Goal: Information Seeking & Learning: Learn about a topic

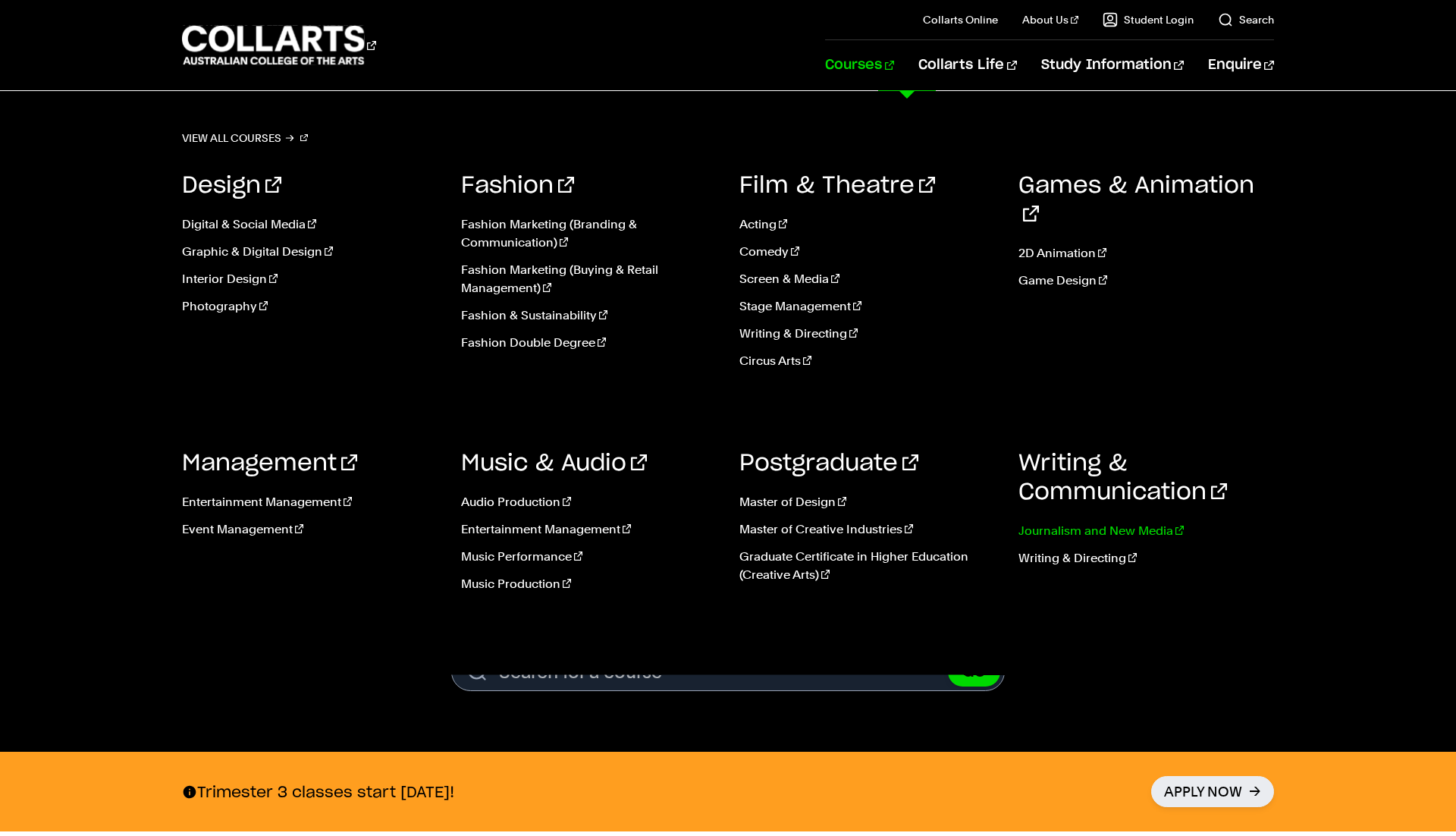
click at [1057, 539] on link "Journalism and New Media" at bounding box center [1147, 531] width 257 height 18
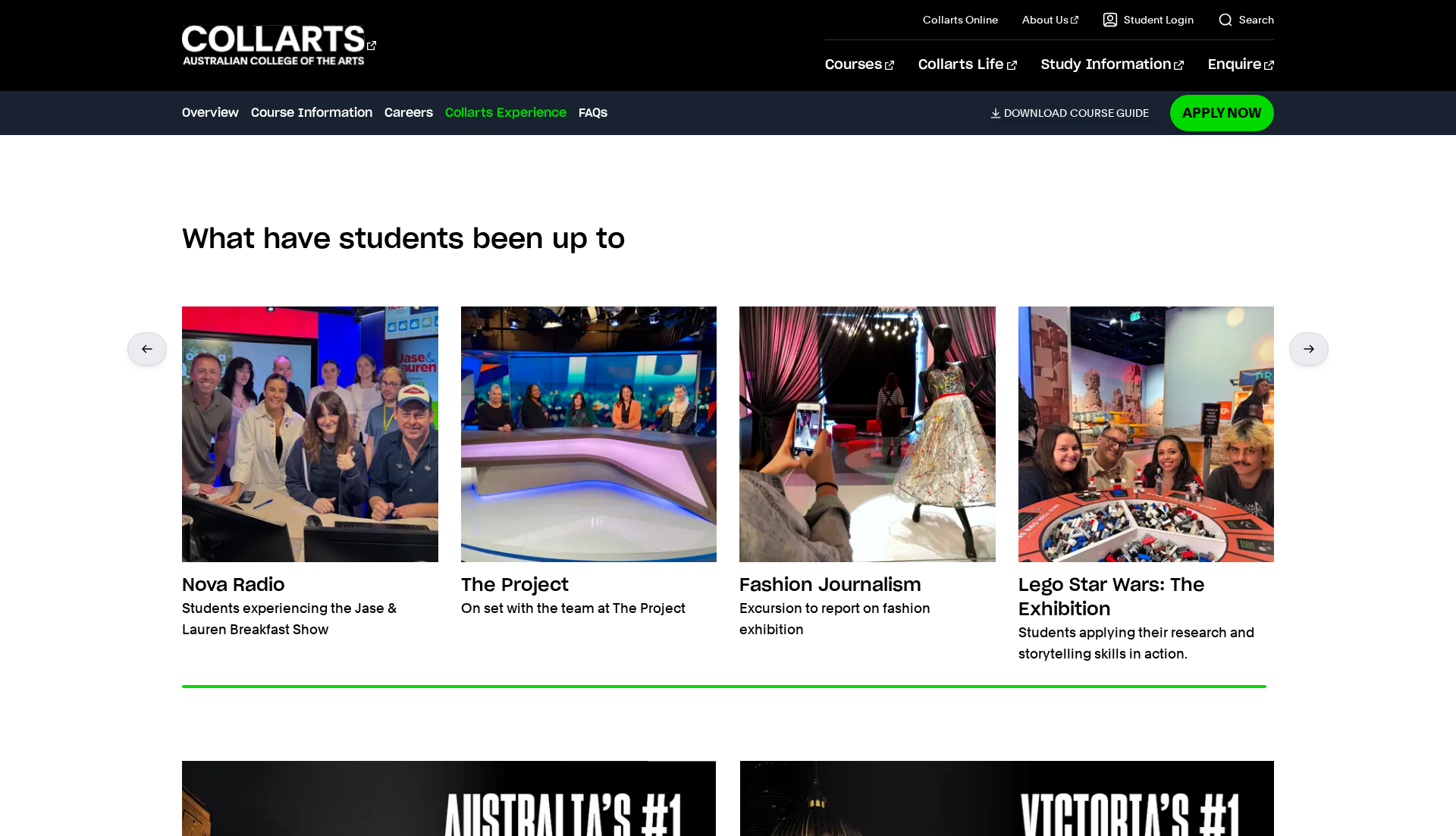
scroll to position [2493, 0]
click at [1314, 346] on div at bounding box center [1308, 349] width 39 height 34
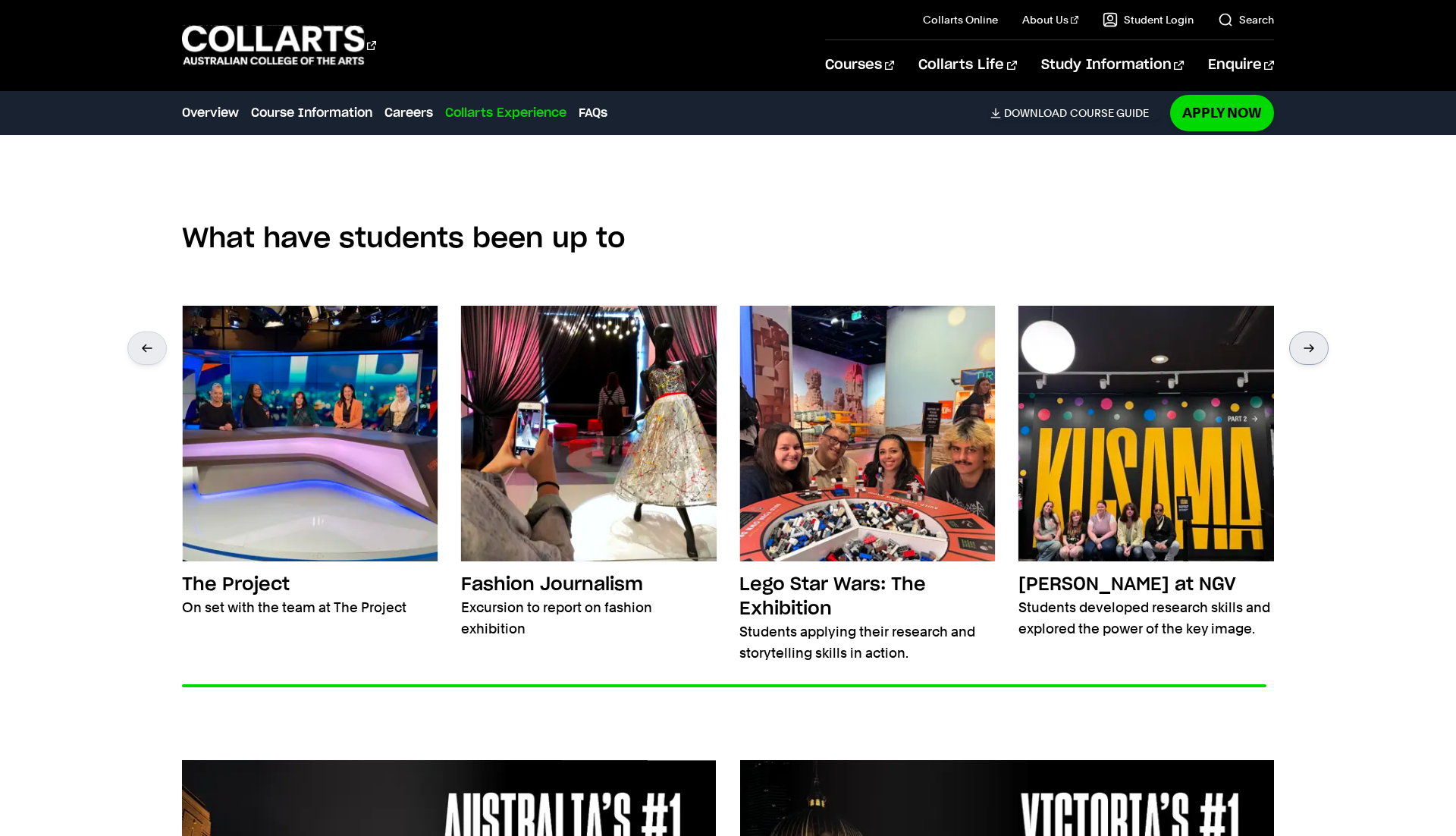
click at [1314, 346] on div at bounding box center [1308, 349] width 39 height 34
click at [1314, 346] on div at bounding box center [1308, 349] width 39 height 34
click at [155, 342] on div at bounding box center [146, 349] width 39 height 34
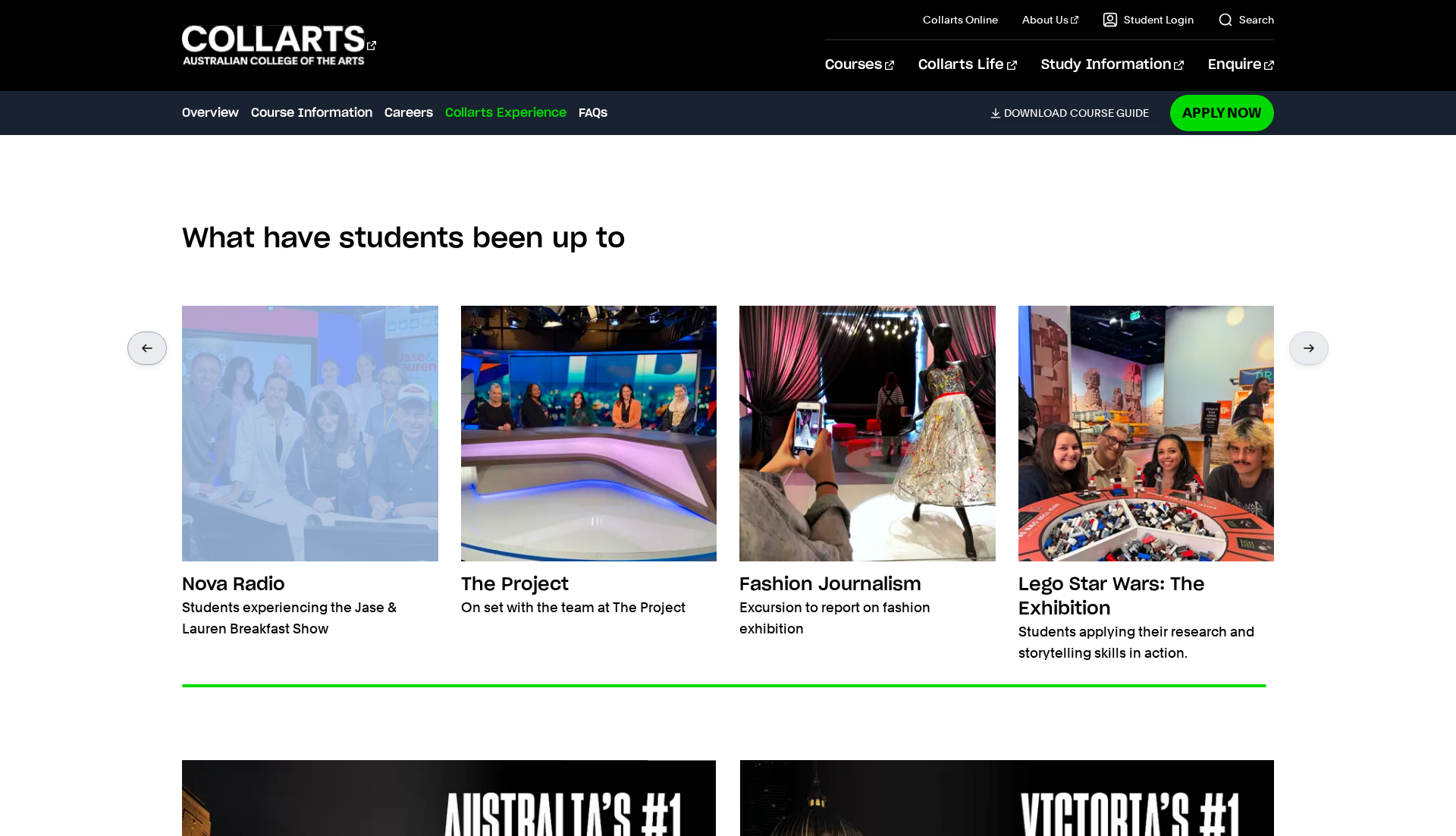
click at [155, 342] on div at bounding box center [146, 349] width 39 height 34
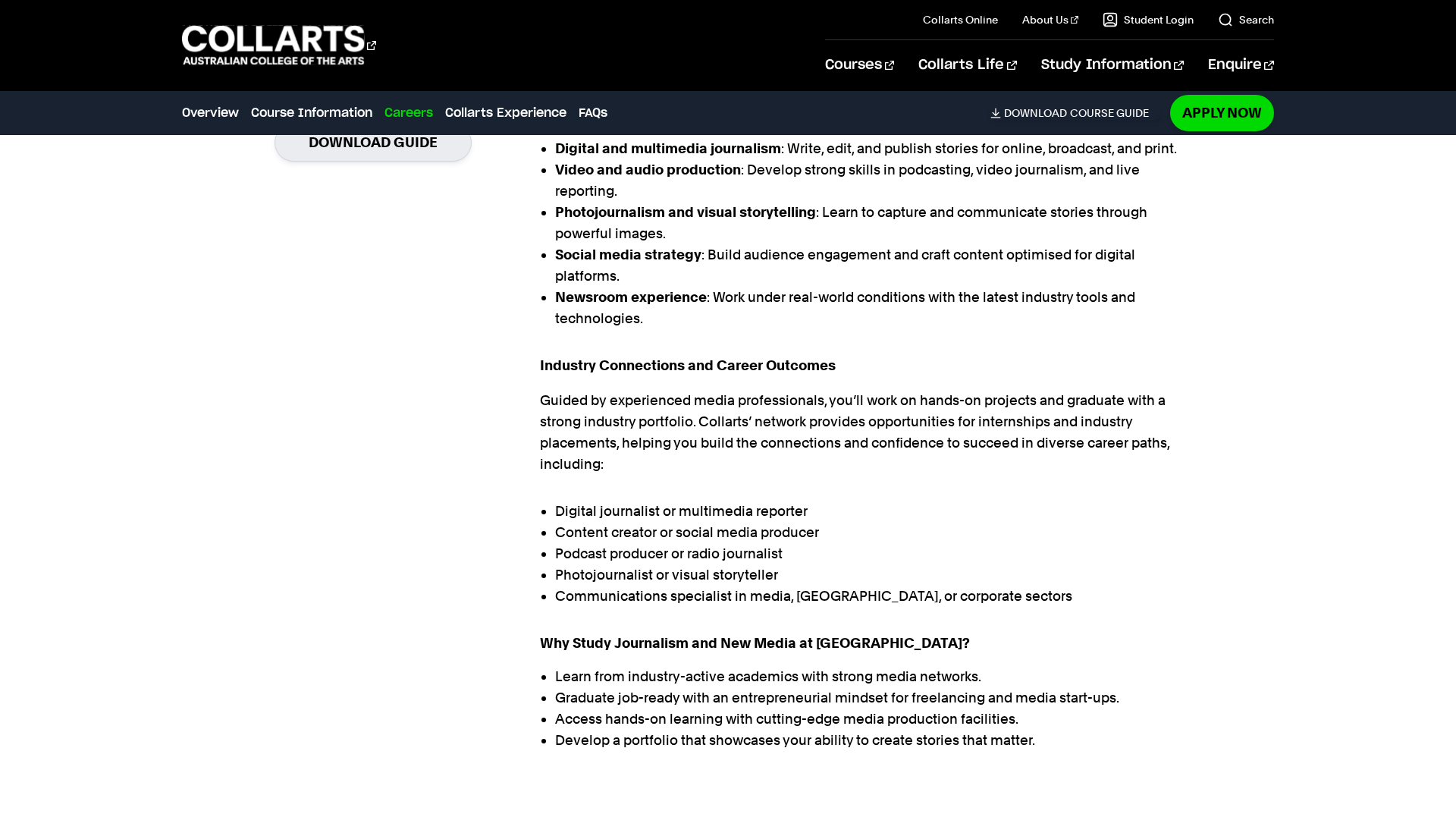
scroll to position [678, 0]
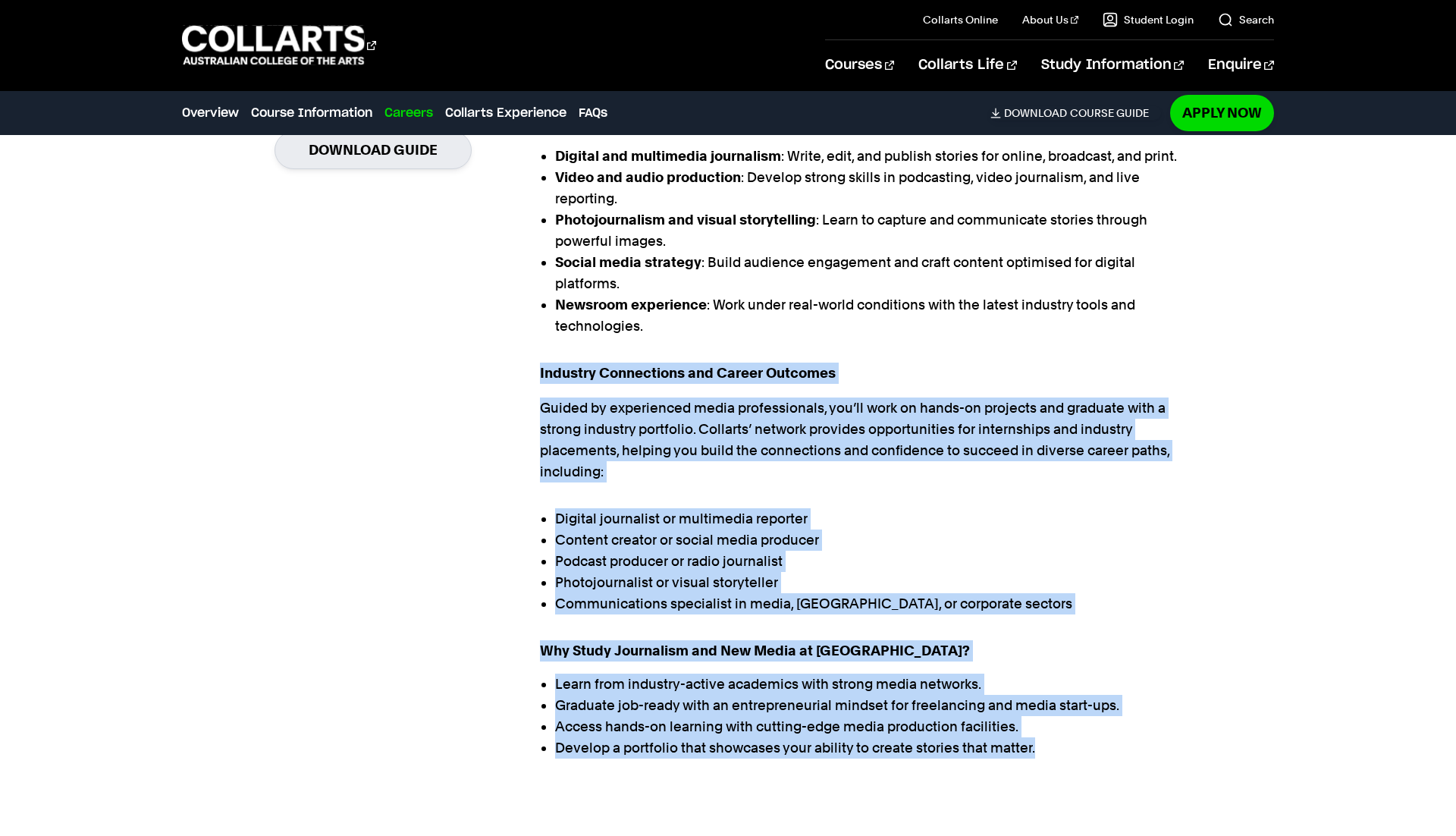
drag, startPoint x: 1054, startPoint y: 757, endPoint x: 548, endPoint y: 356, distance: 645.6
click at [548, 356] on div "The Bachelor of Journalism & New Media at Collarts prepares aspiring storytelle…" at bounding box center [860, 385] width 641 height 771
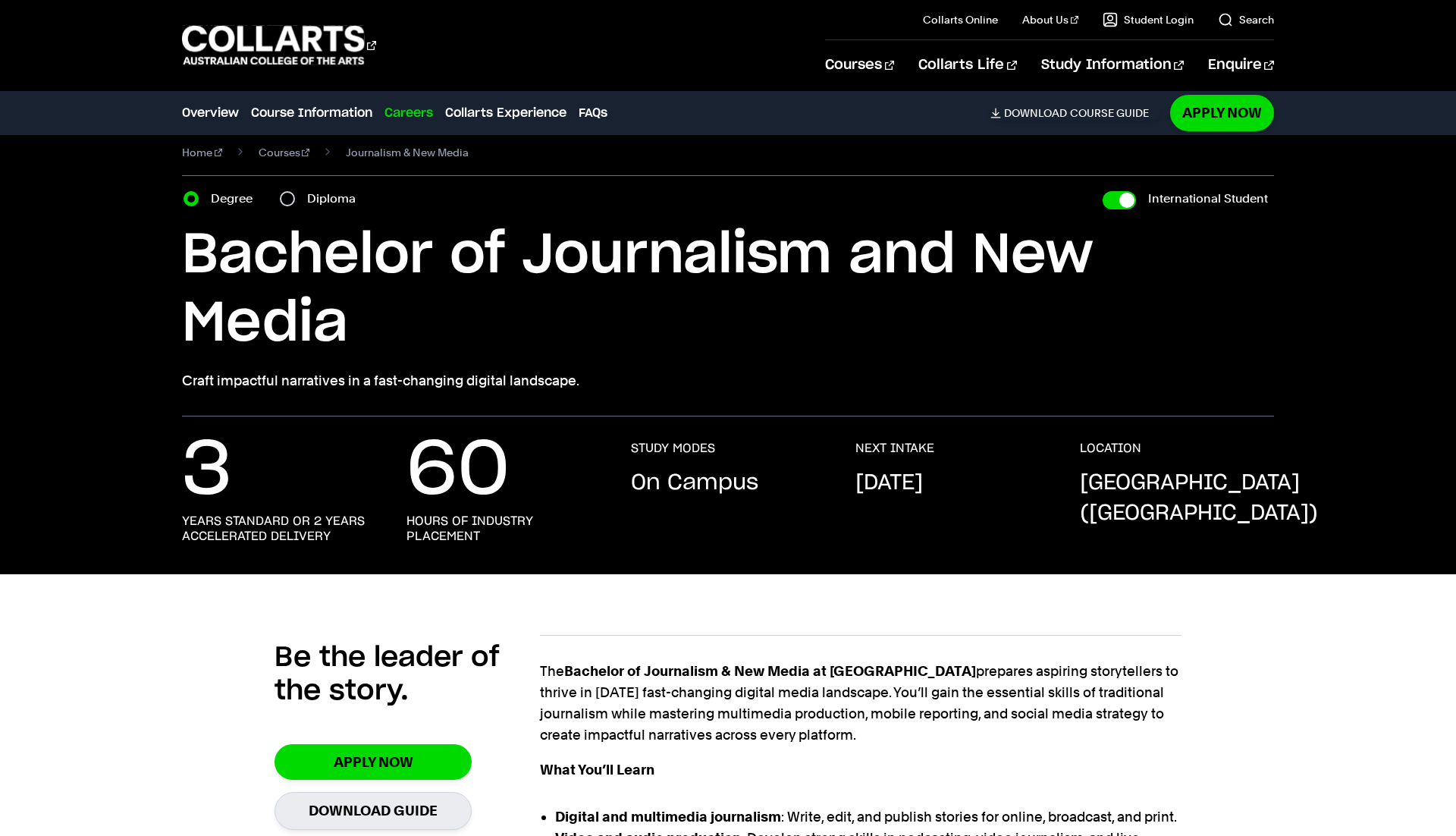
scroll to position [0, 0]
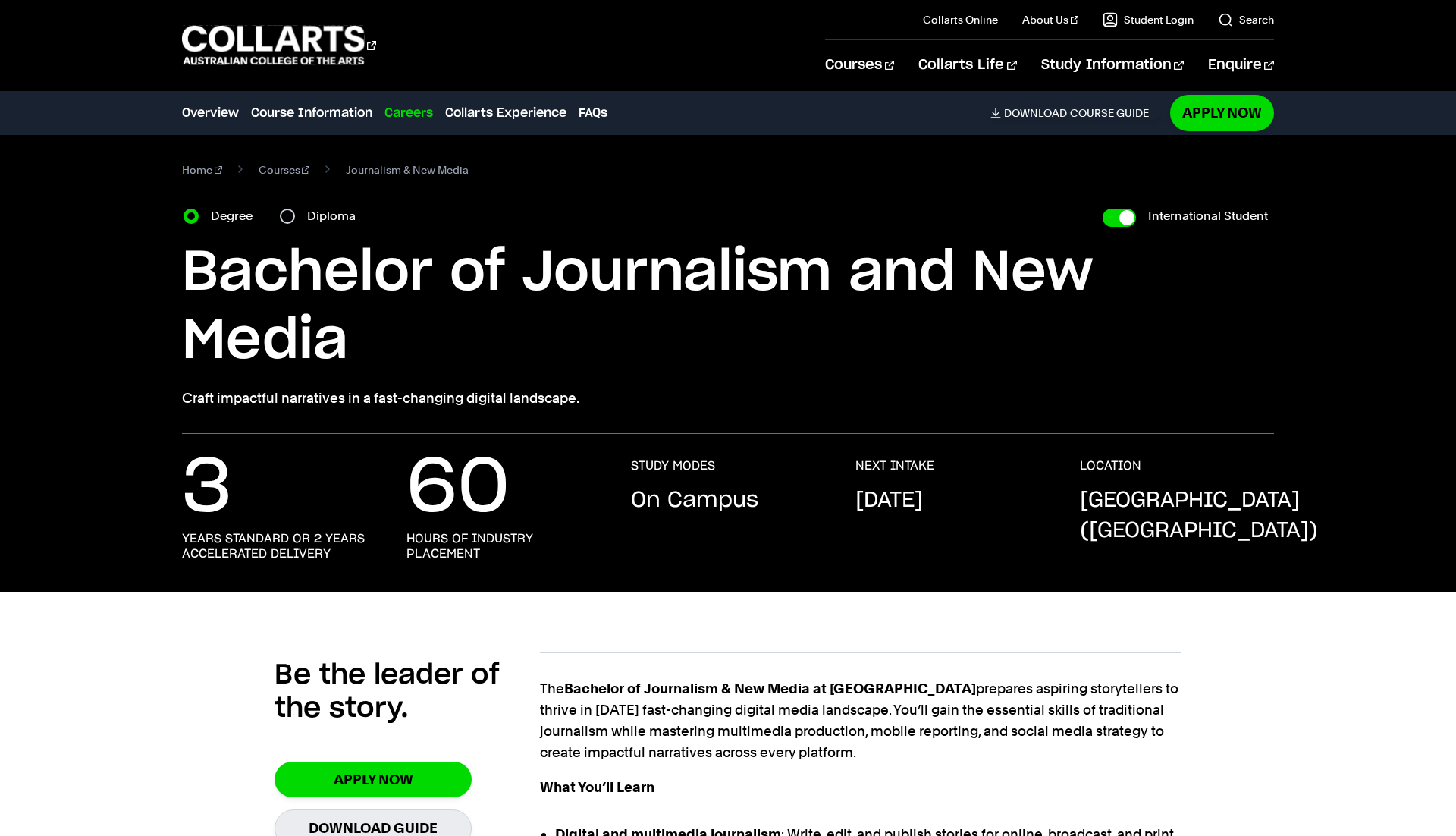
click at [1119, 229] on section "Home Courses Journalism & New Media Course variant Degree Diploma International…" at bounding box center [728, 284] width 1092 height 299
click at [1119, 208] on input "International Student" at bounding box center [1120, 218] width 34 height 18
checkbox input "false"
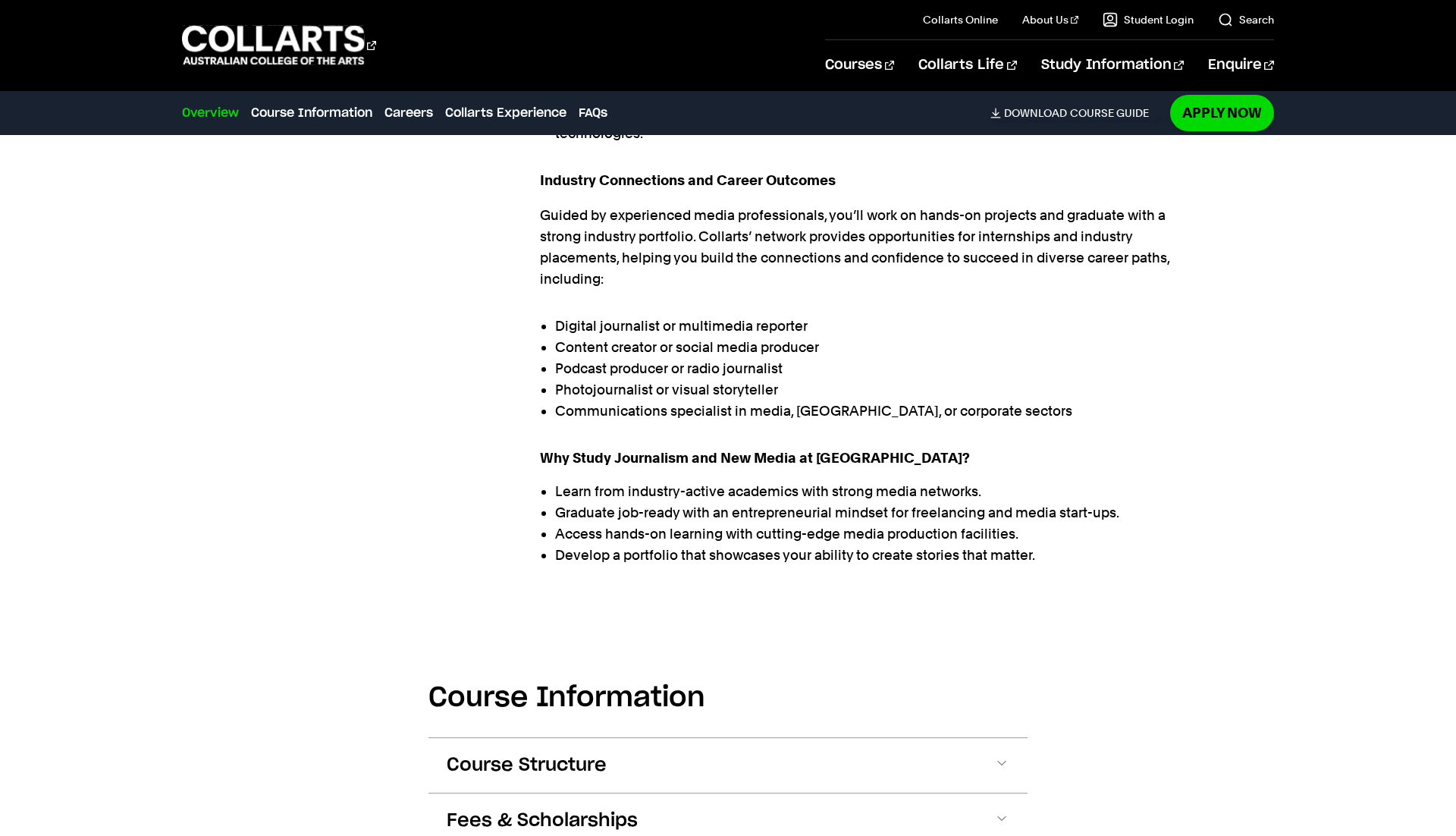
scroll to position [1005, 0]
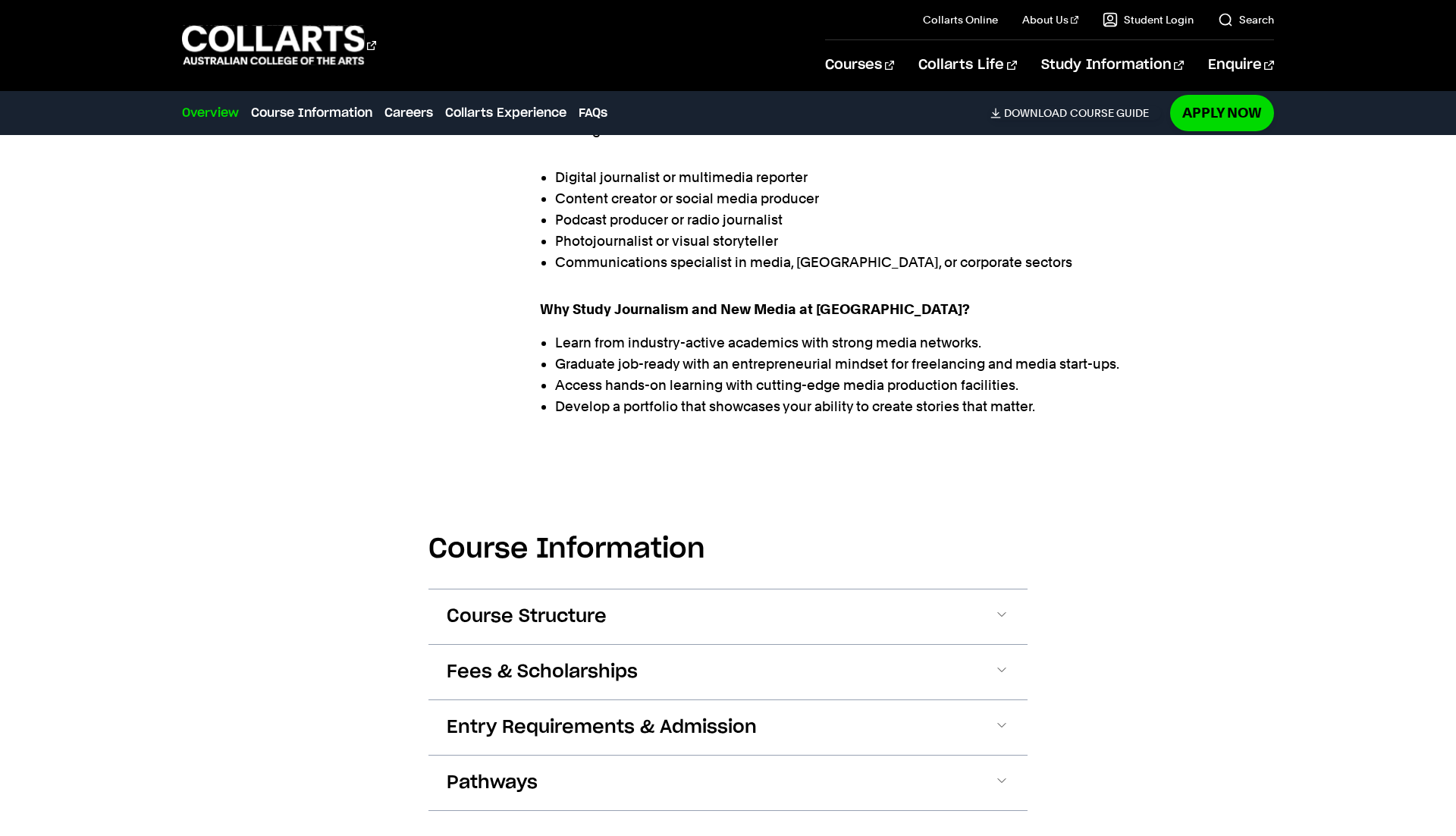
click at [997, 581] on section "Course Information Course Structure Bachelor of Journalism and New Media The Ba…" at bounding box center [728, 661] width 599 height 398
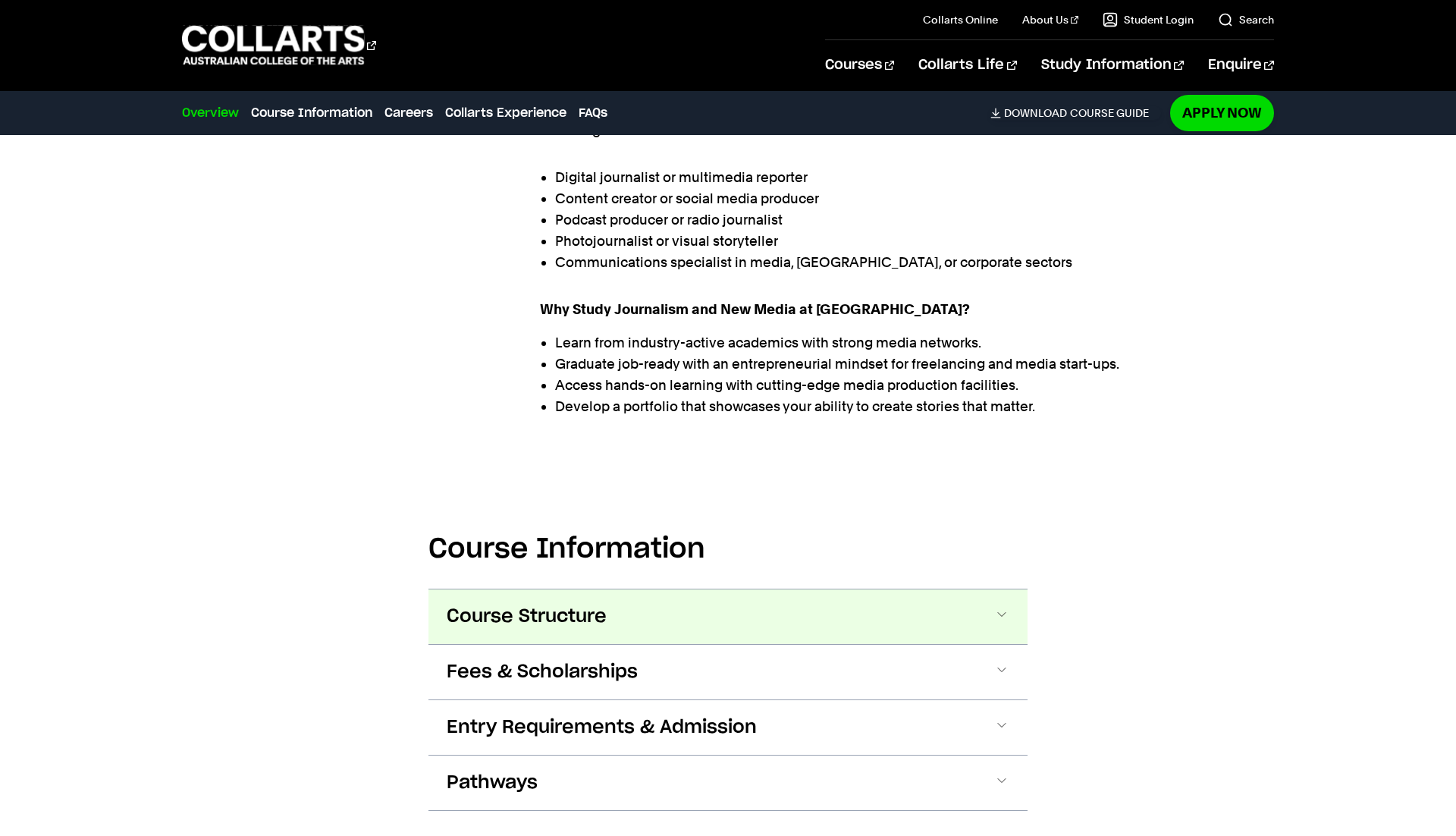
click at [995, 611] on span at bounding box center [1002, 617] width 15 height 20
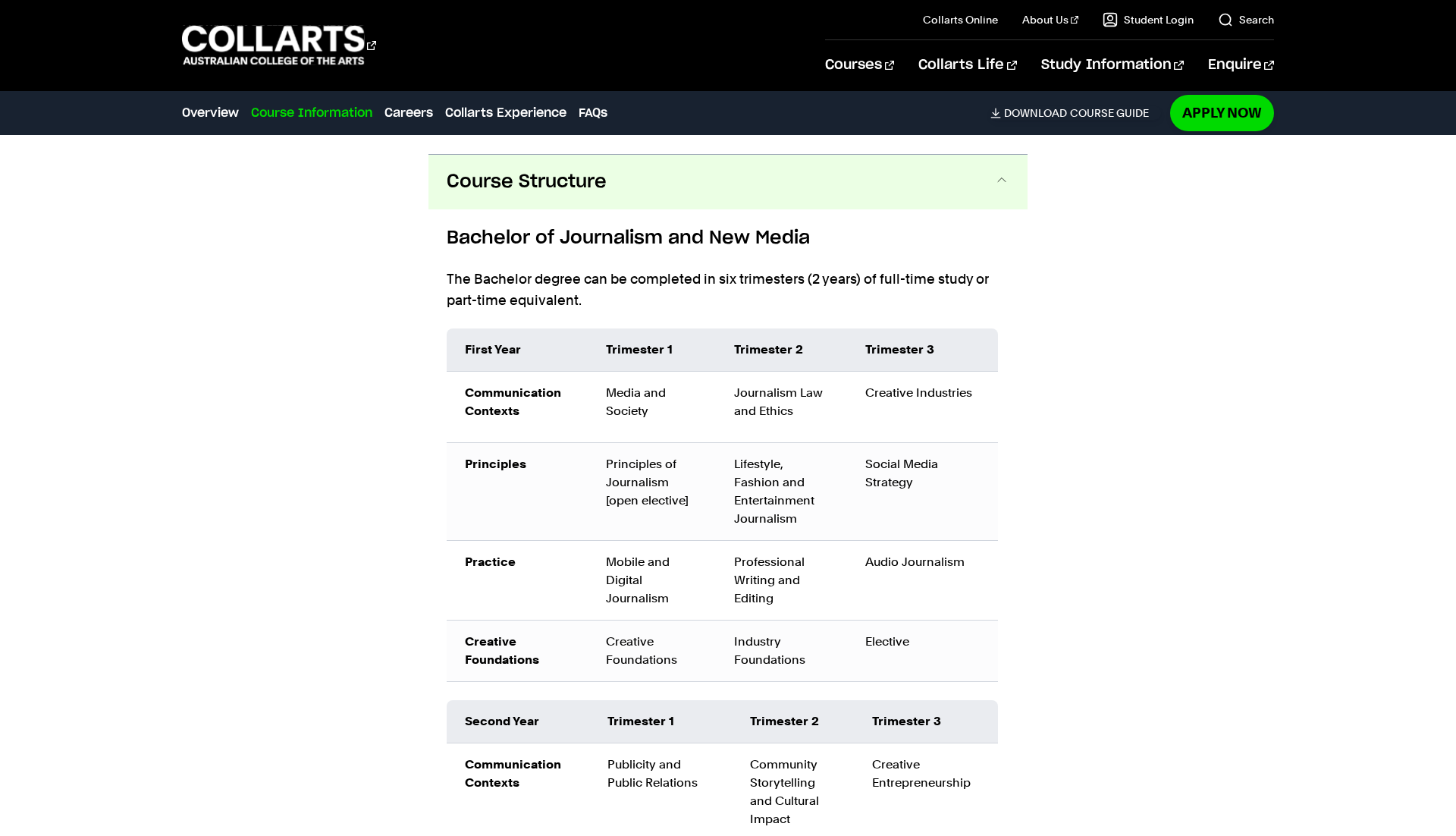
scroll to position [1408, 0]
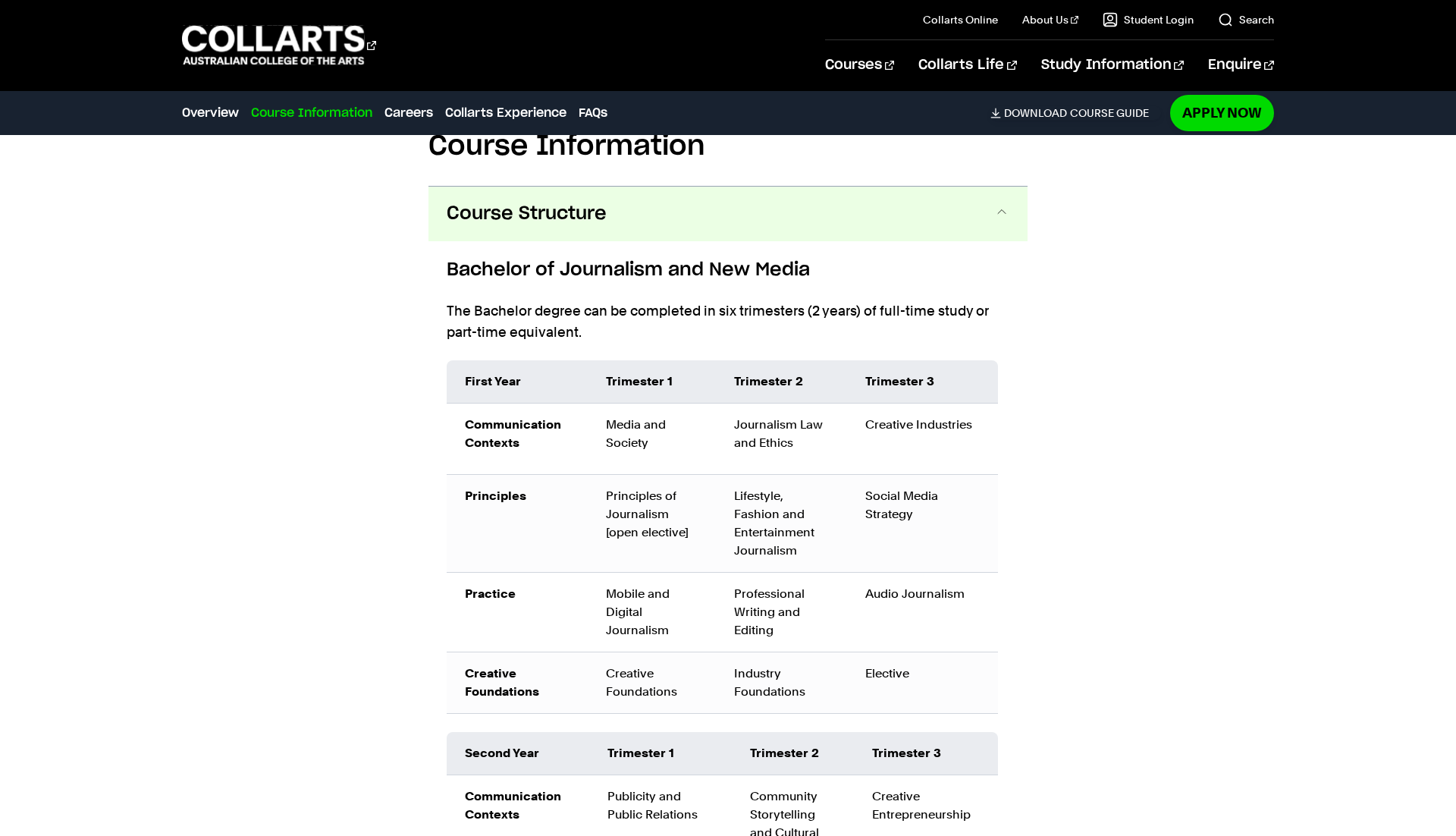
click at [959, 228] on button "Course Structure" at bounding box center [728, 214] width 599 height 54
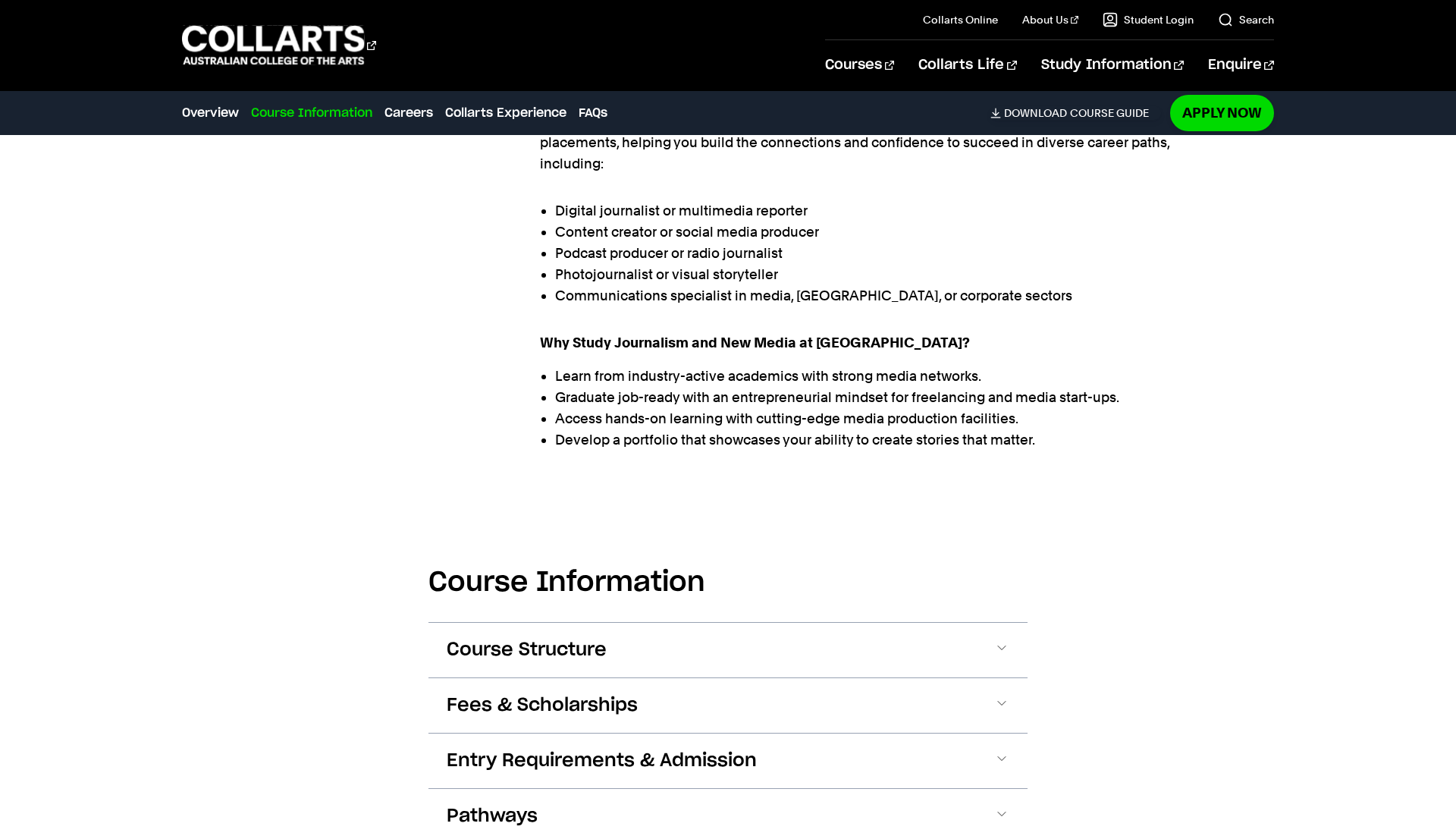
scroll to position [800, 0]
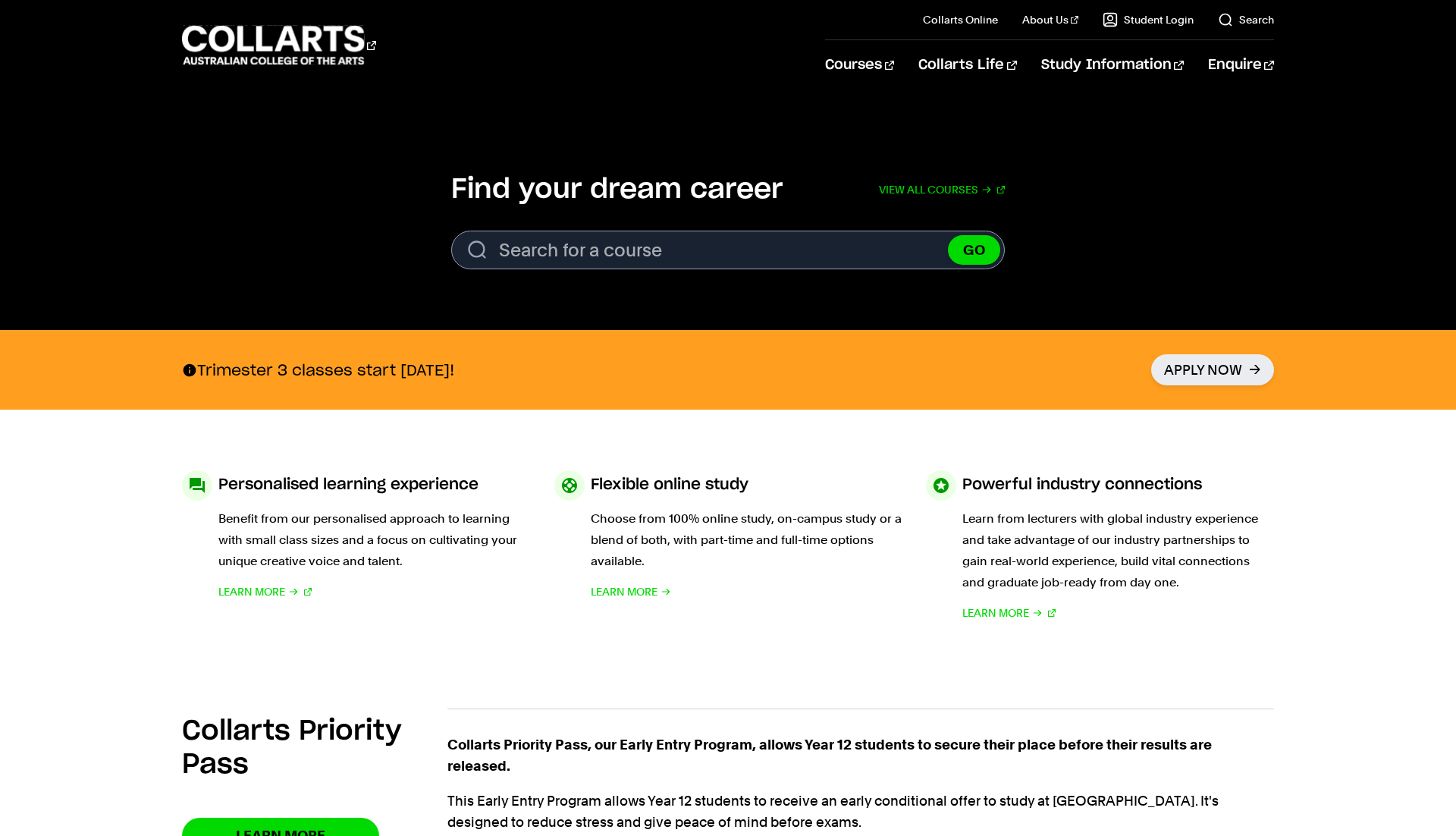
scroll to position [552, 0]
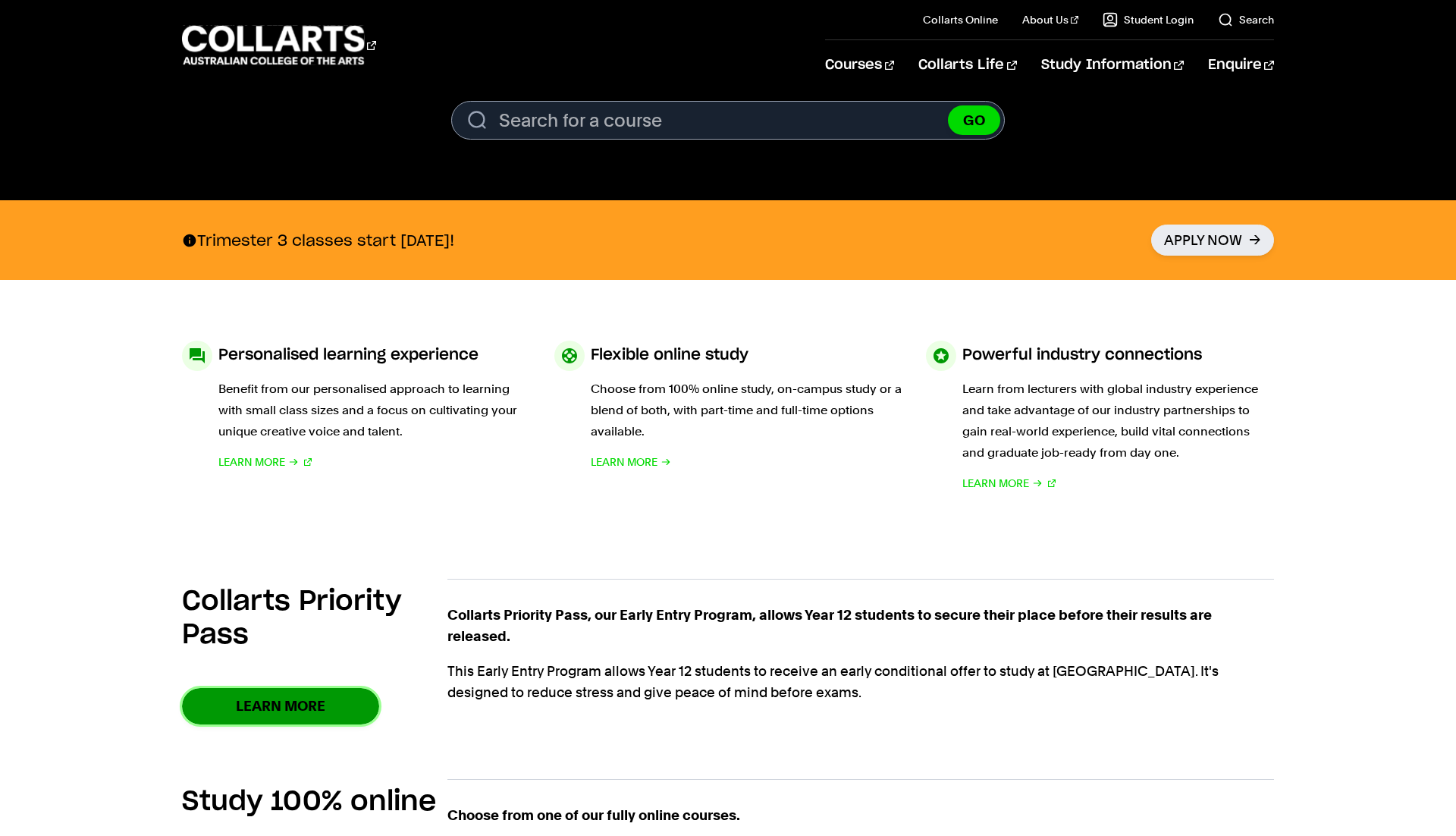
click at [318, 713] on link "Learn More" at bounding box center [280, 706] width 197 height 36
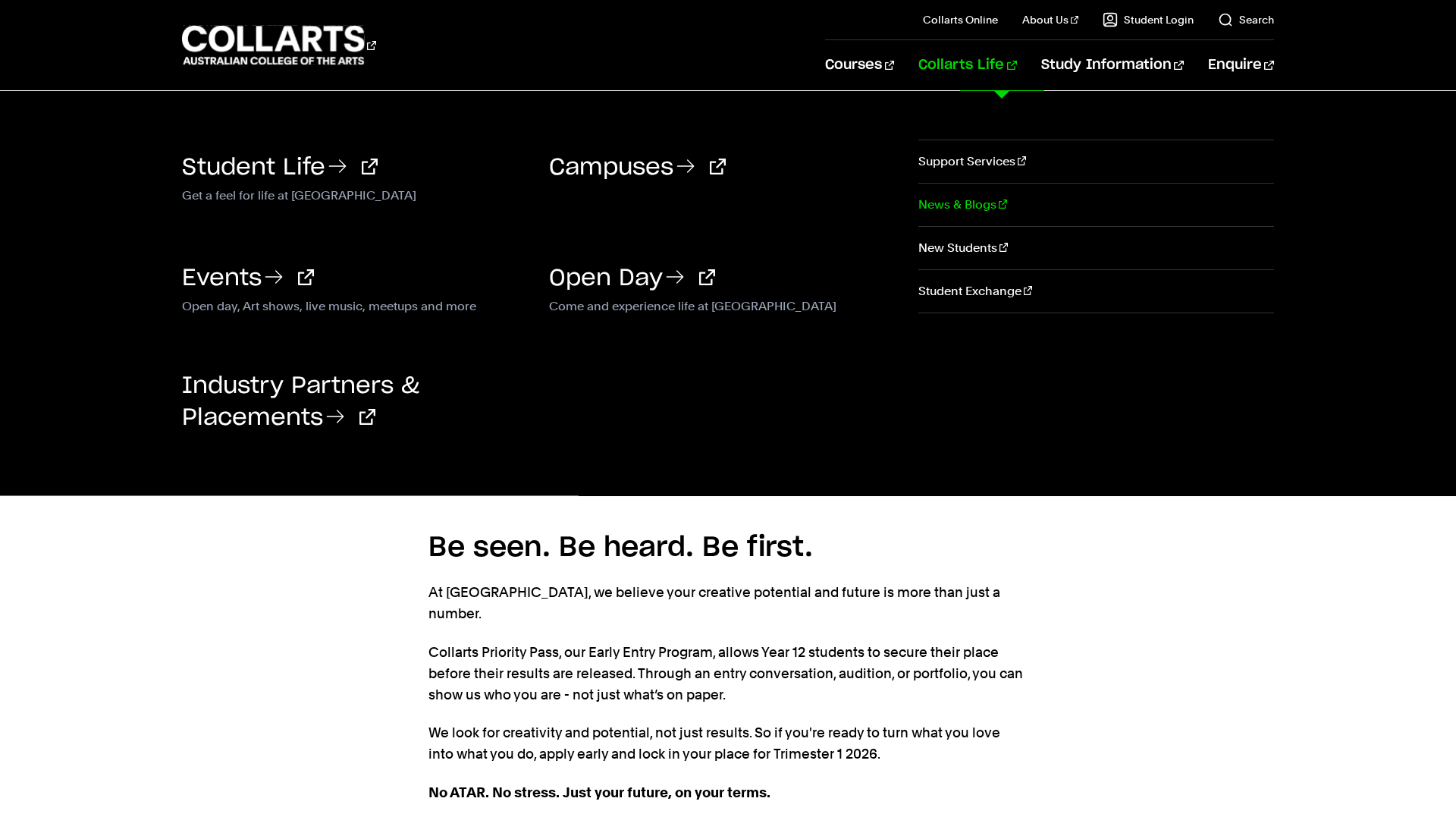
click at [963, 185] on link "News & Blogs" at bounding box center [1096, 205] width 355 height 42
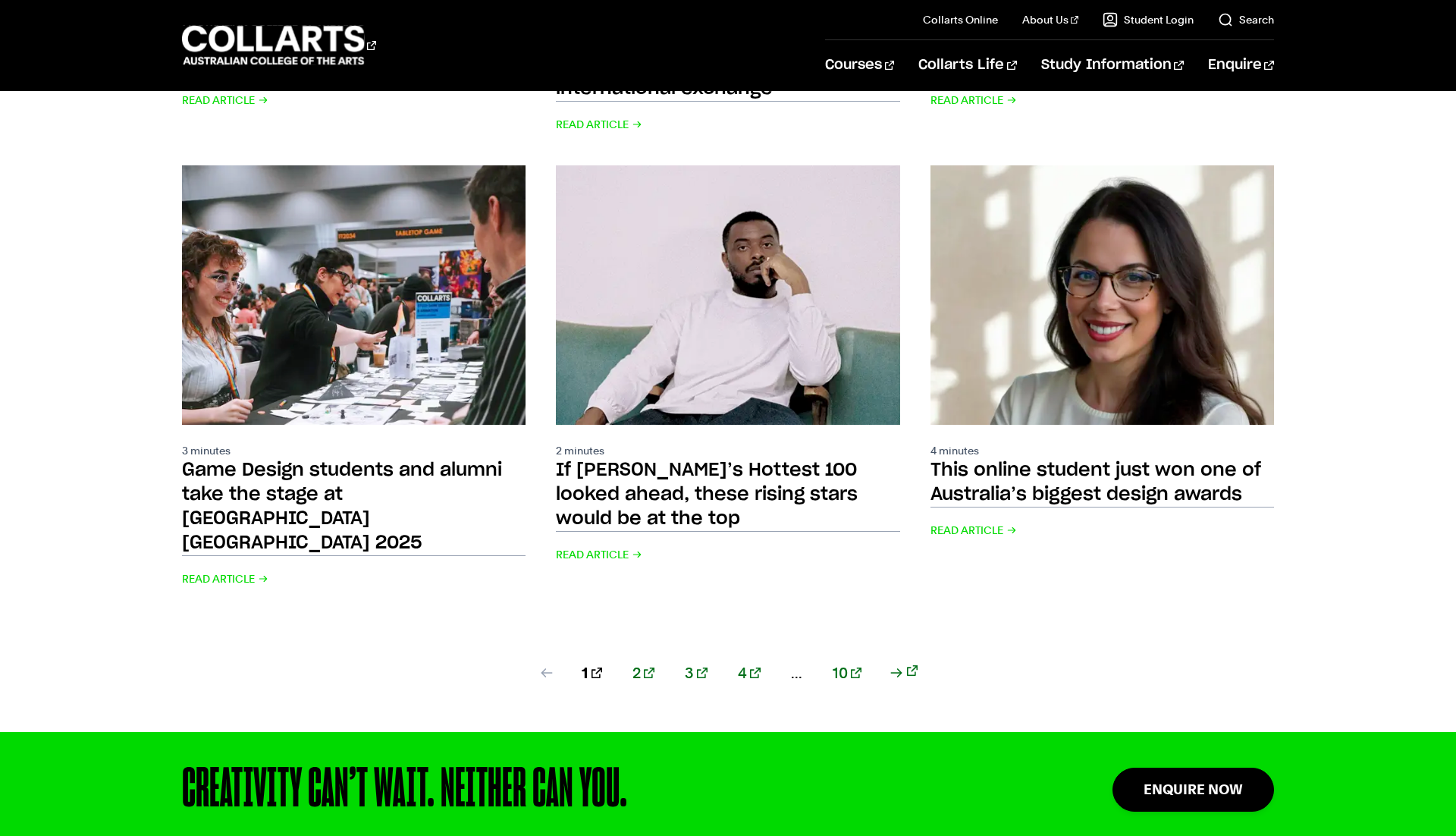
scroll to position [1565, 0]
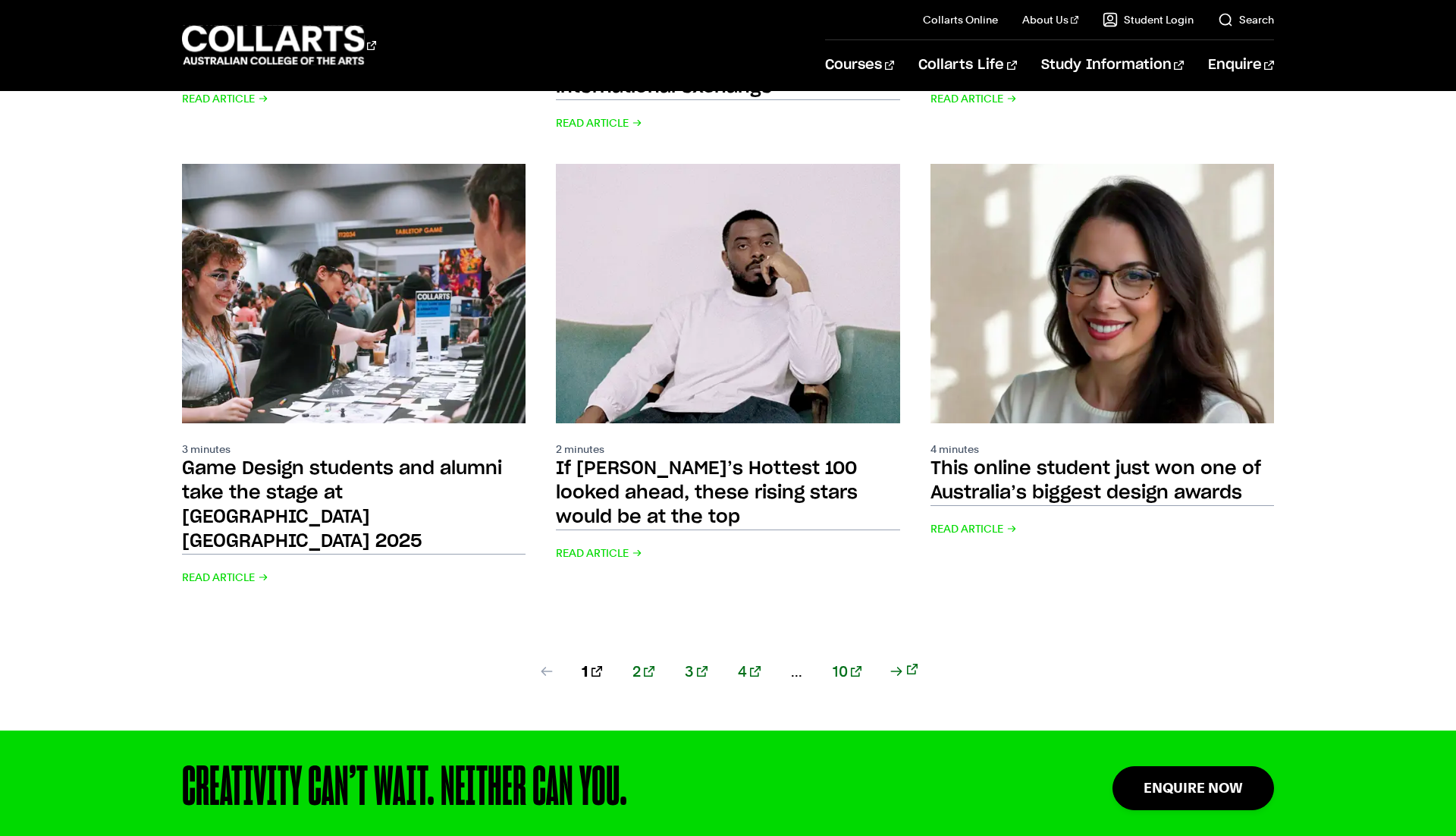
click at [674, 649] on div "1 2 3 4 ... 10" at bounding box center [728, 690] width 1092 height 82
click at [668, 649] on div "1 2 3 4 ... 10" at bounding box center [728, 690] width 1092 height 82
click at [655, 661] on link "2" at bounding box center [643, 672] width 22 height 21
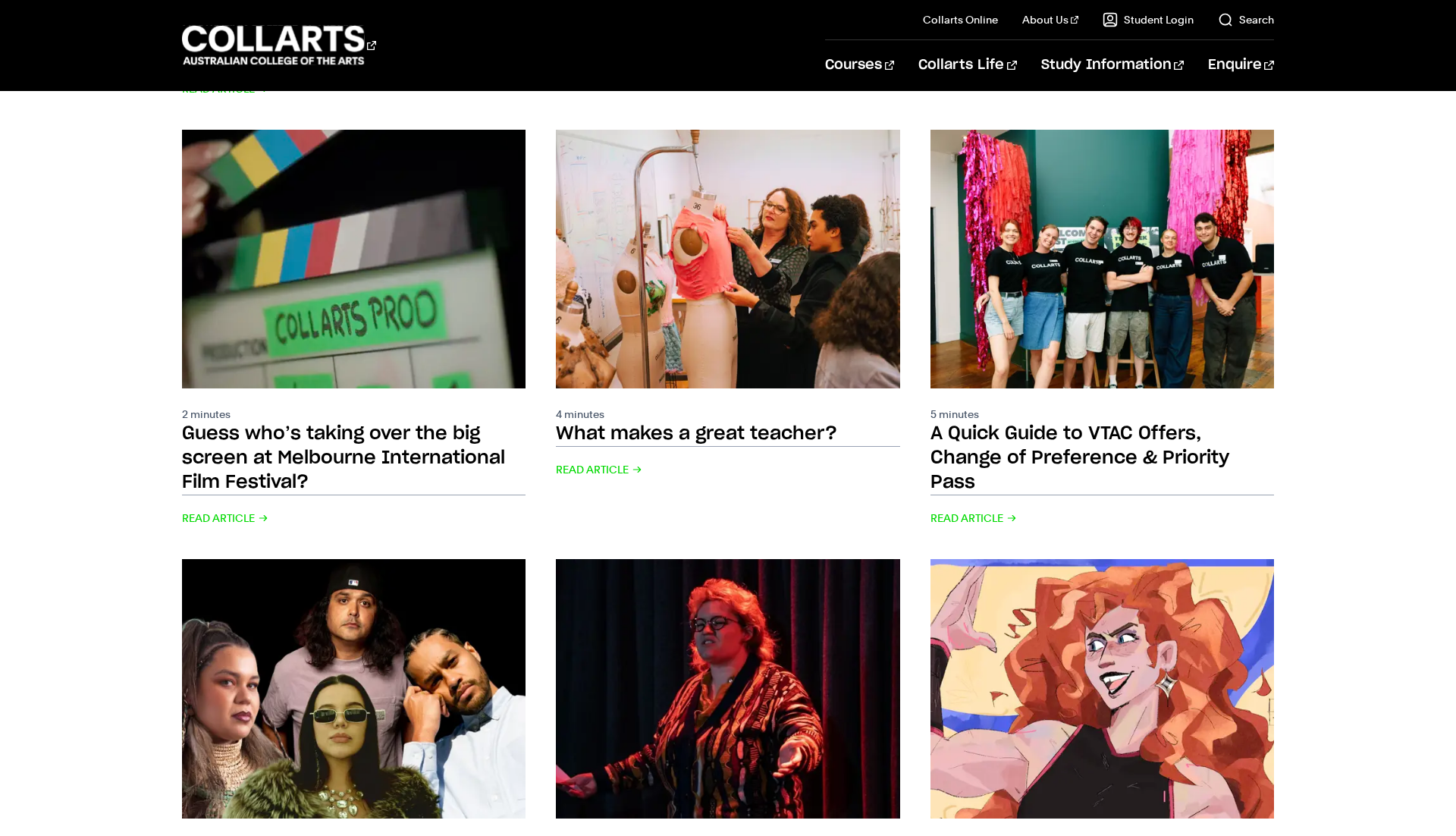
scroll to position [1398, 0]
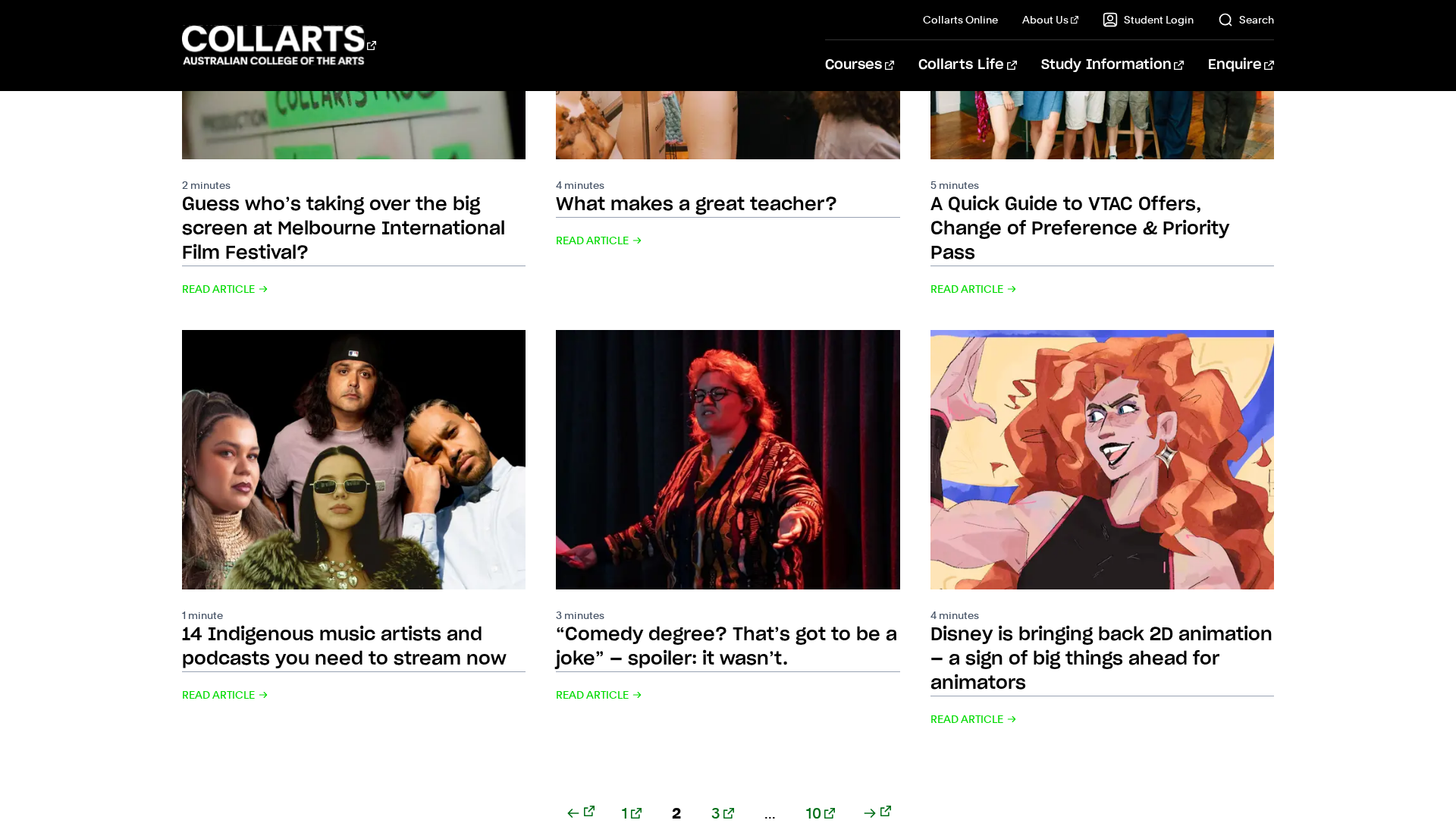
click at [719, 803] on link "3" at bounding box center [723, 814] width 23 height 21
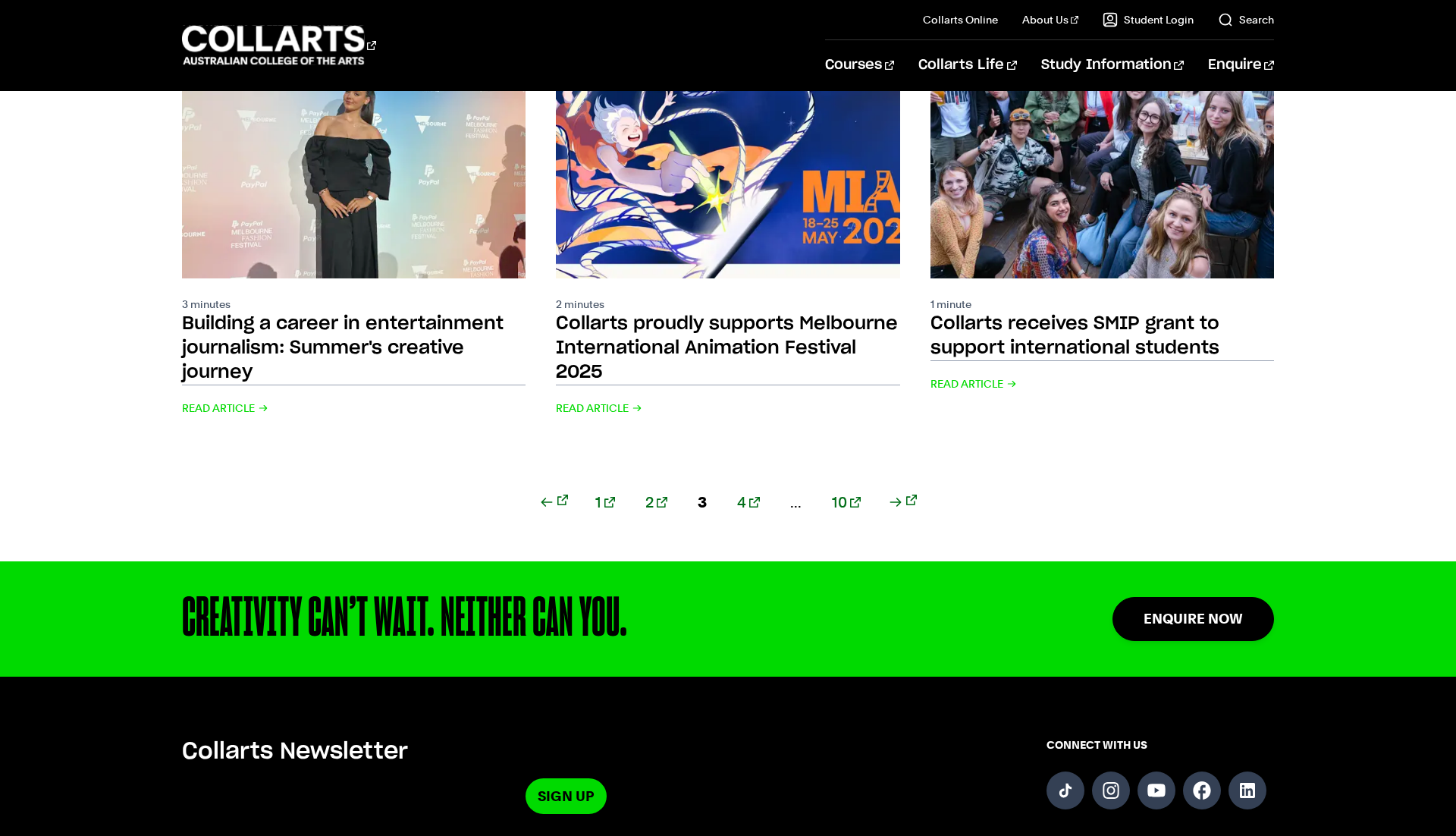
scroll to position [1997, 0]
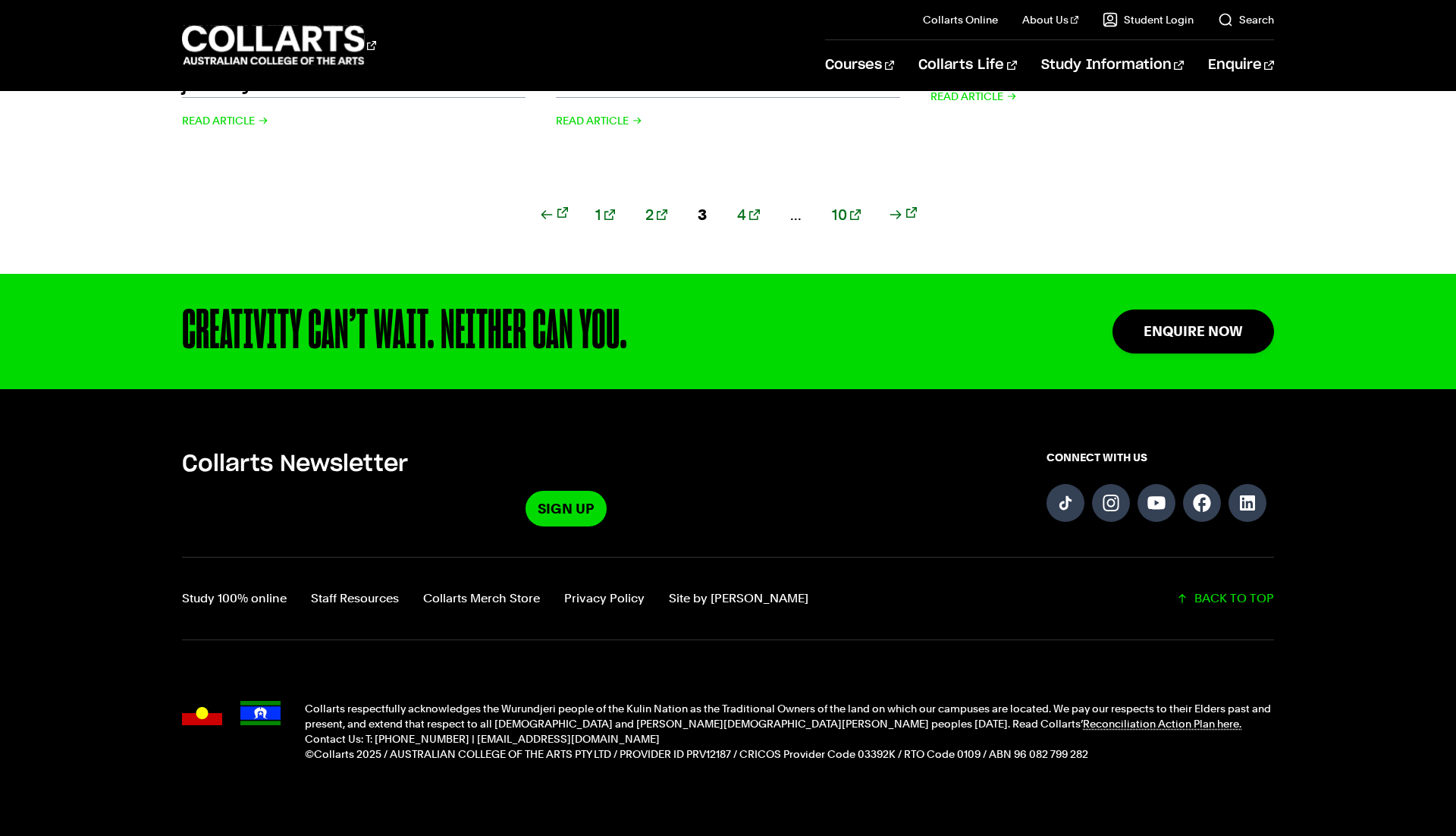
click at [735, 192] on div "1 2 3 4 ... 10" at bounding box center [728, 233] width 1092 height 82
click at [742, 204] on link "4" at bounding box center [749, 215] width 23 height 21
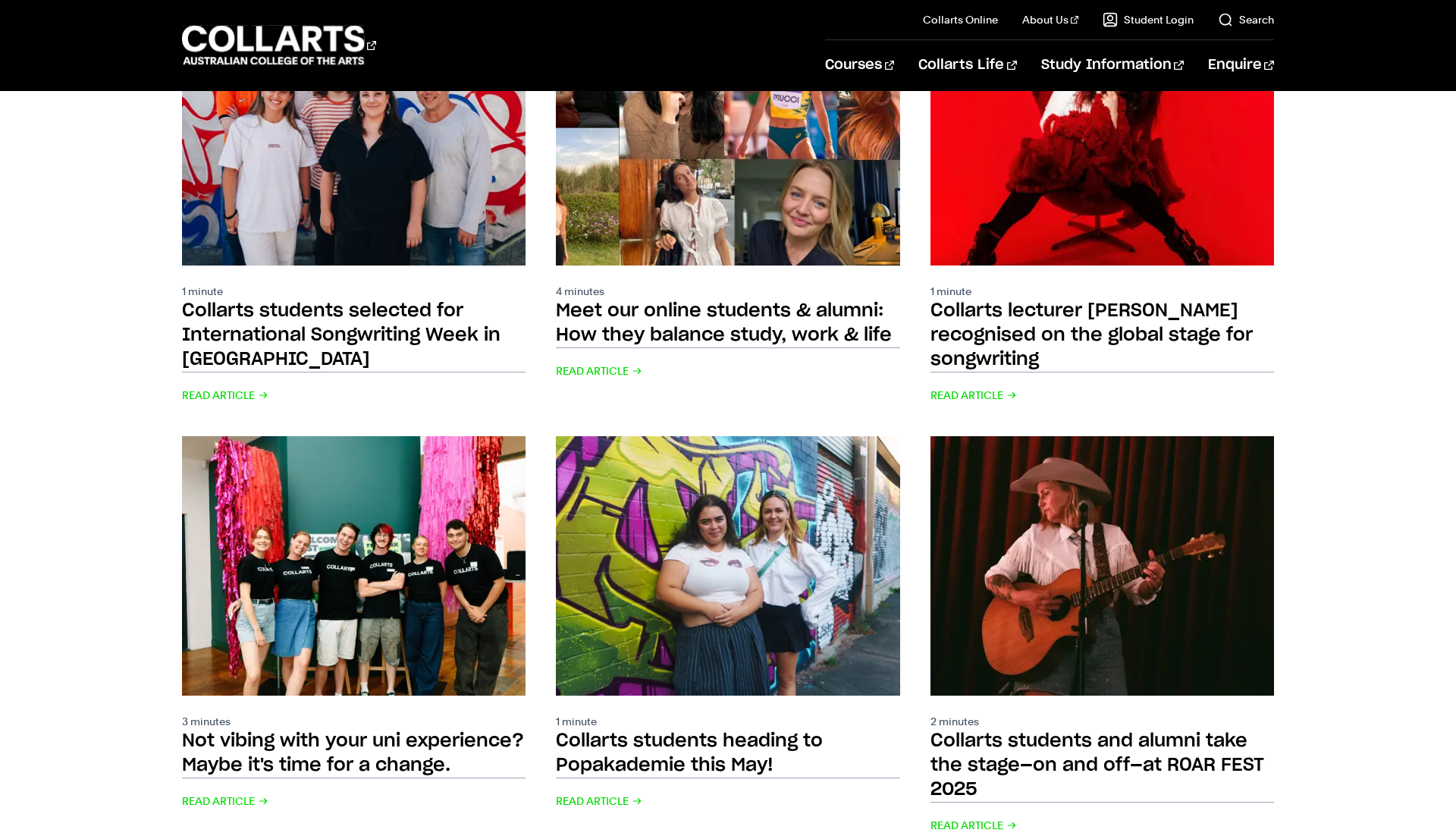
scroll to position [1381, 0]
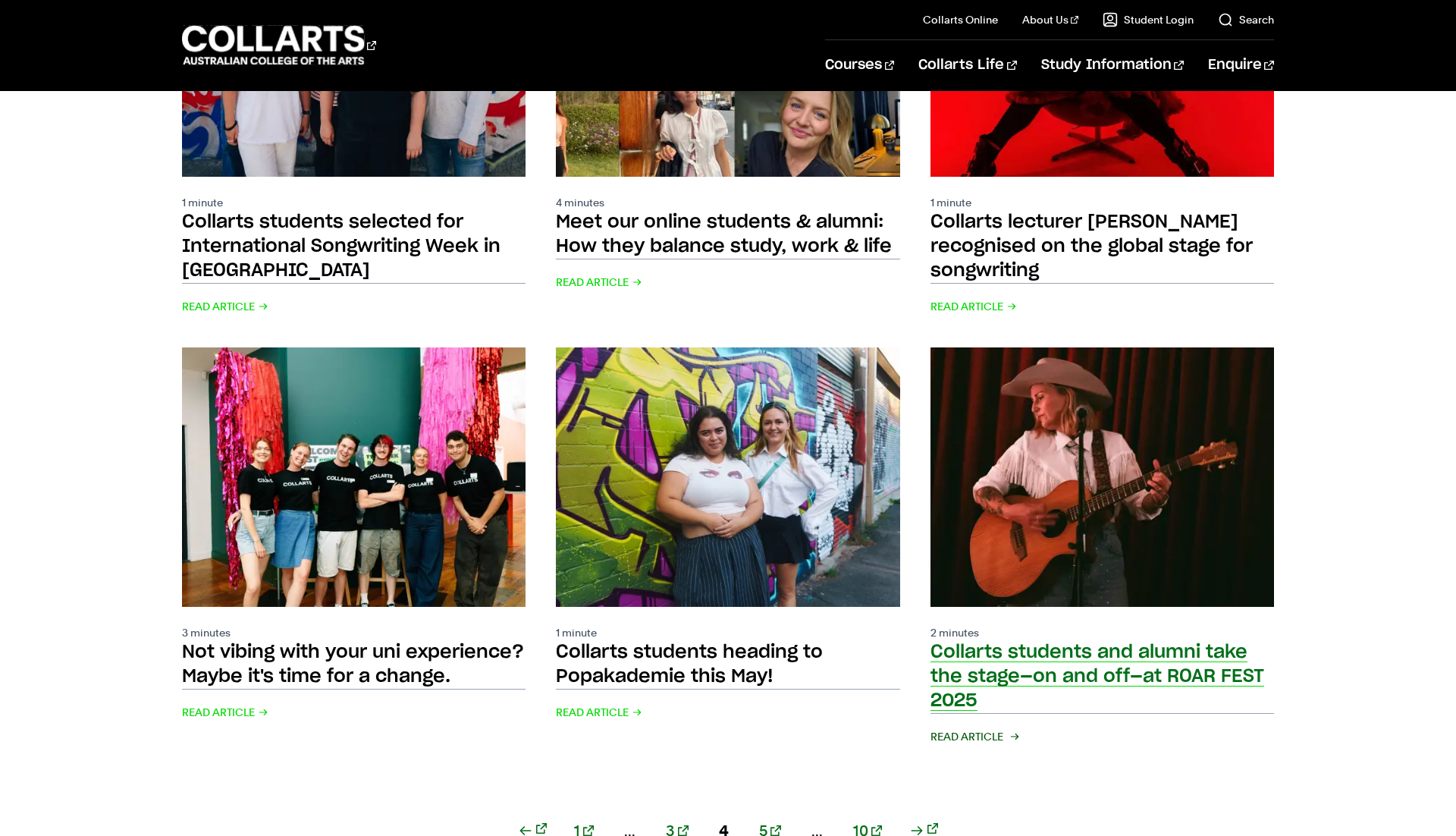
click at [1081, 625] on div "2 minutes Collarts students and alumni take the stage—on and off—at ROAR FEST 2…" at bounding box center [1102, 686] width 344 height 122
